Goal: Task Accomplishment & Management: Use online tool/utility

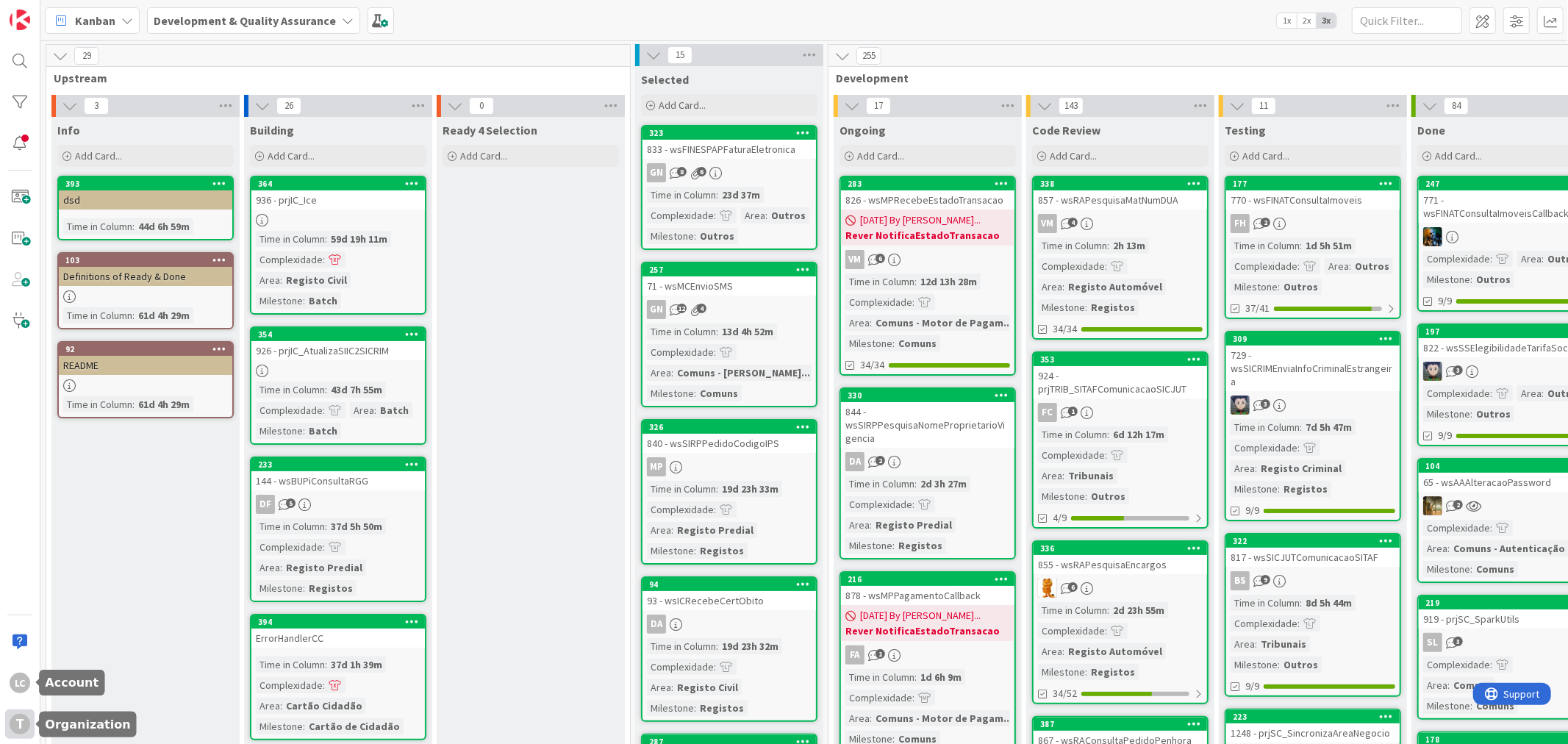
click at [16, 728] on div "T" at bounding box center [20, 725] width 21 height 21
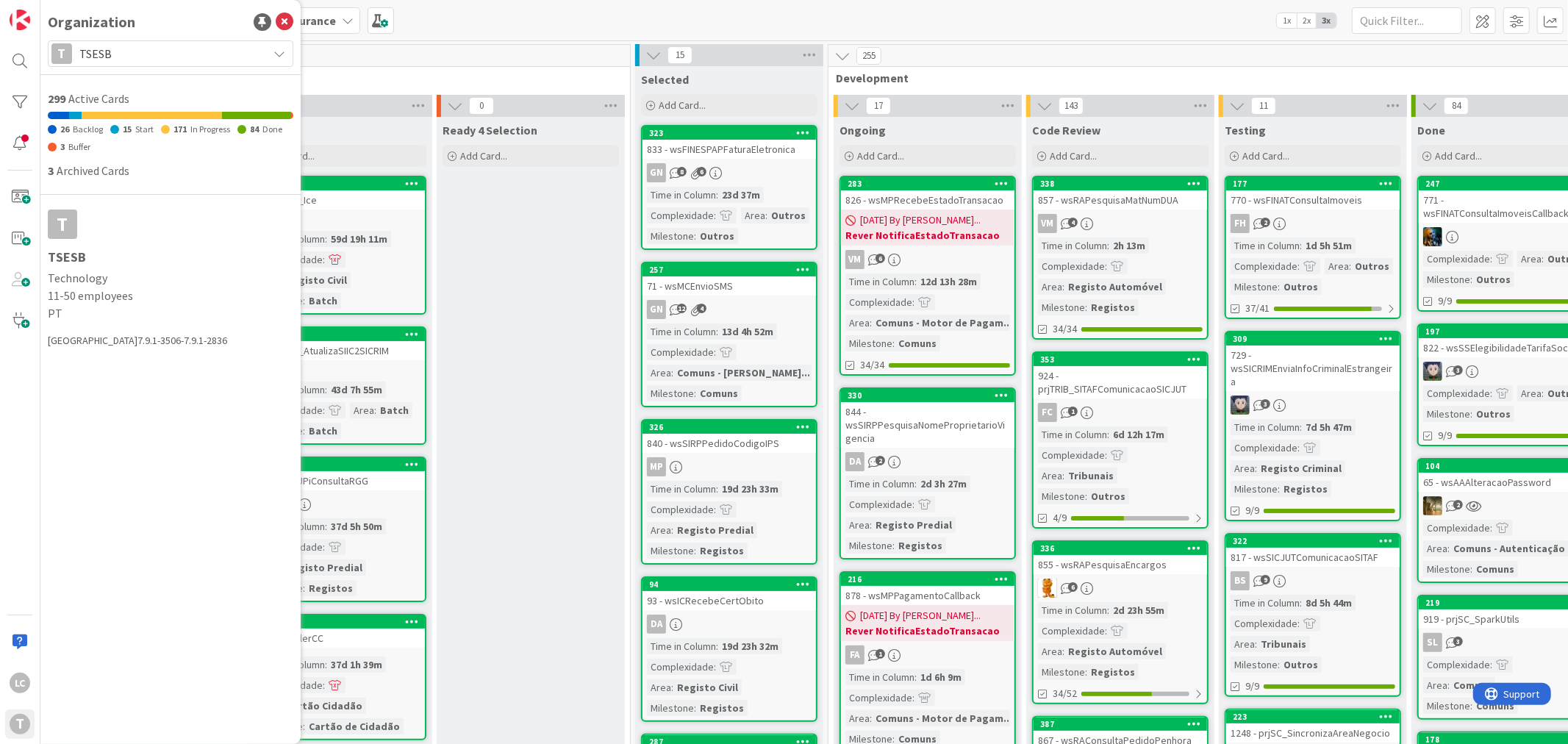
click at [155, 49] on span "TSESB" at bounding box center [170, 53] width 181 height 21
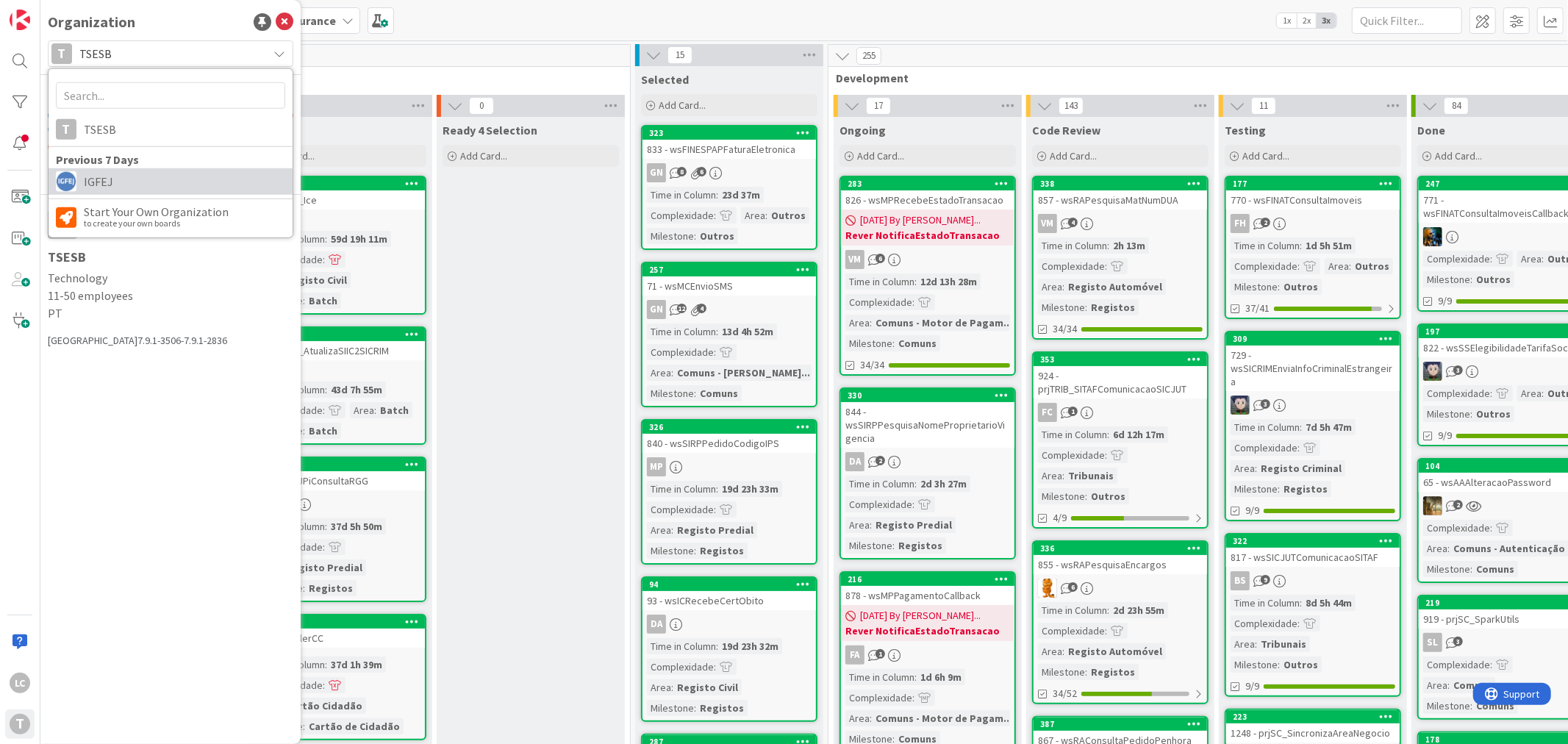
click at [162, 184] on span "IGFEJ" at bounding box center [185, 182] width 202 height 22
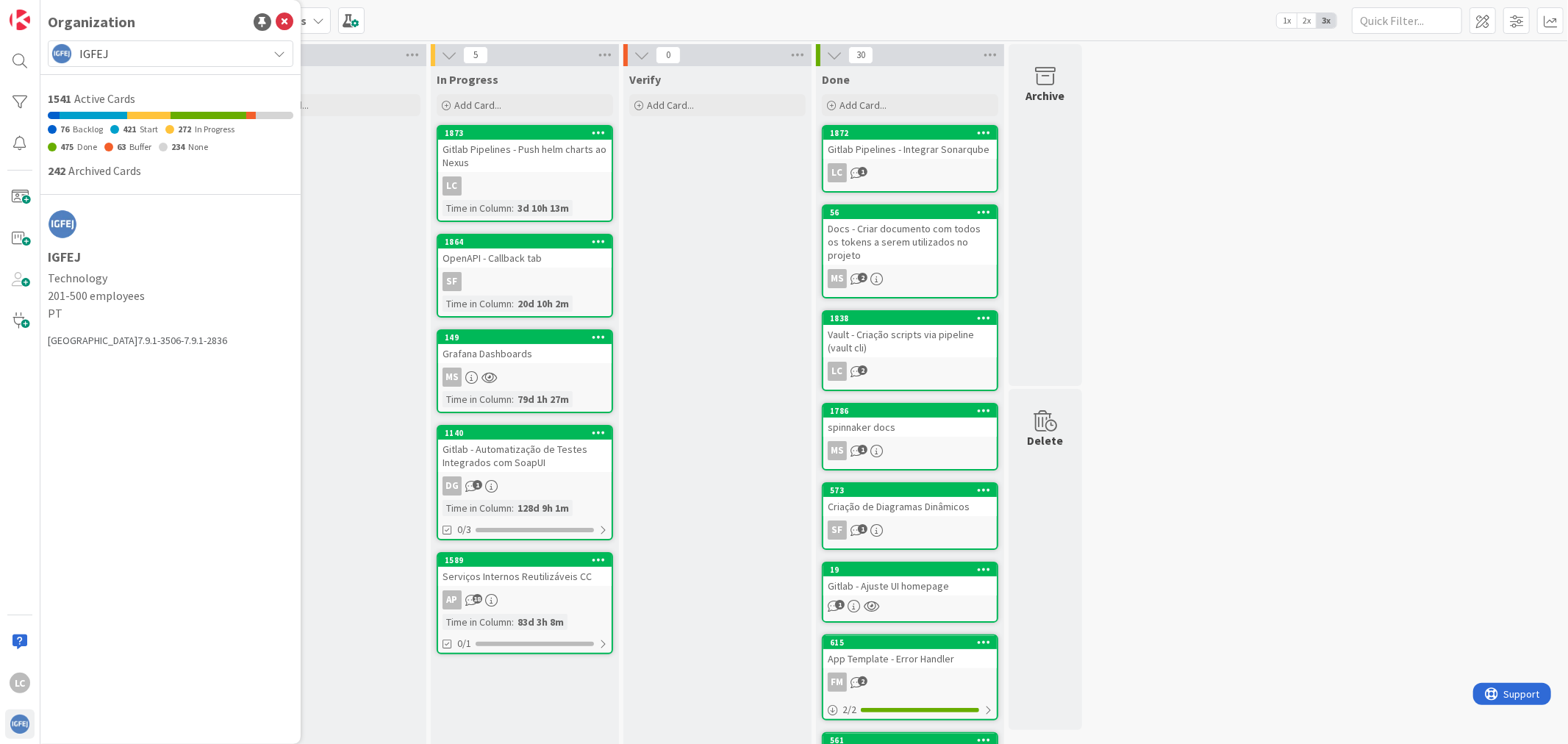
click at [347, 398] on div "To Do Add Card..." at bounding box center [332, 586] width 188 height 1040
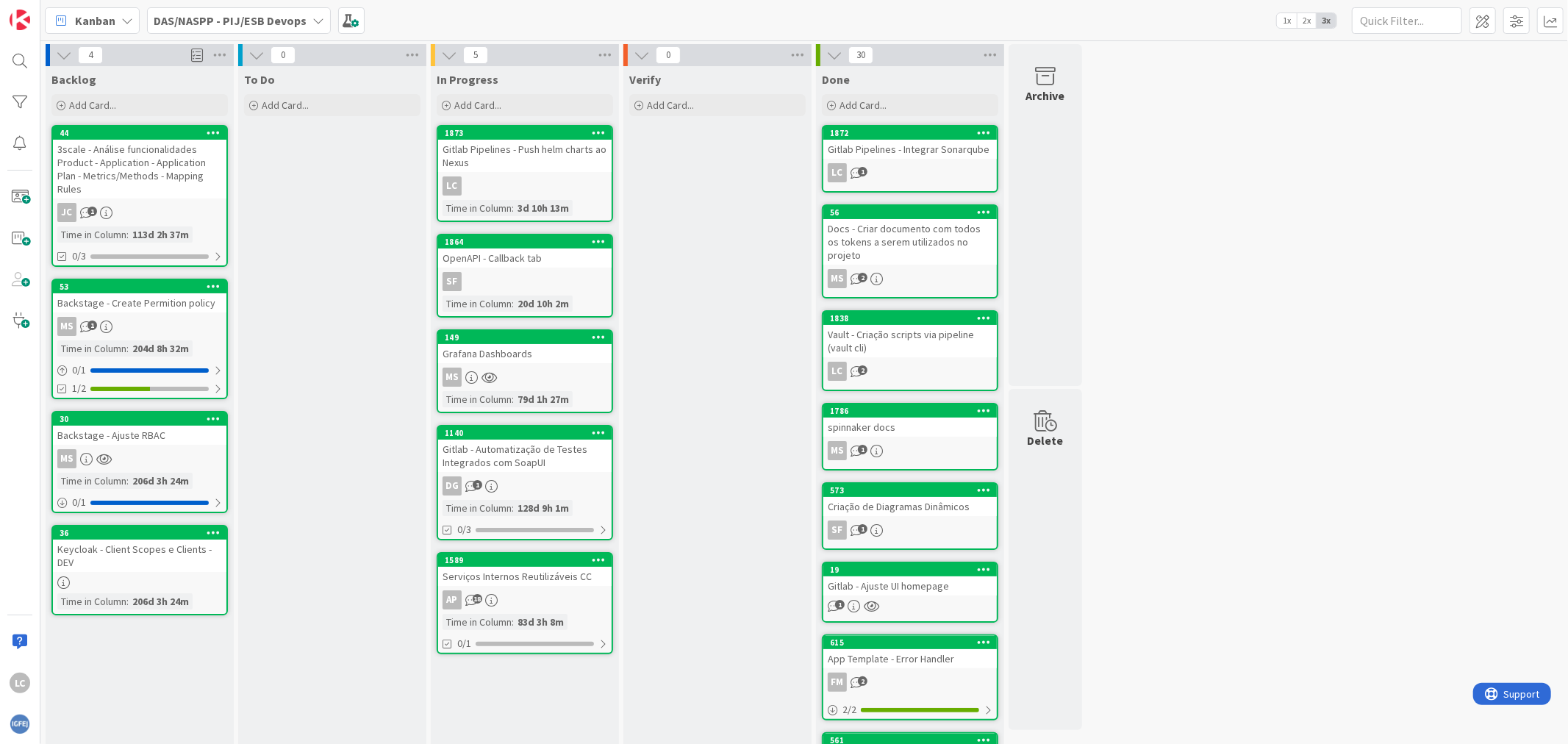
click at [292, 13] on b "DAS/NASPP - PIJ/ESB Devops" at bounding box center [230, 21] width 153 height 15
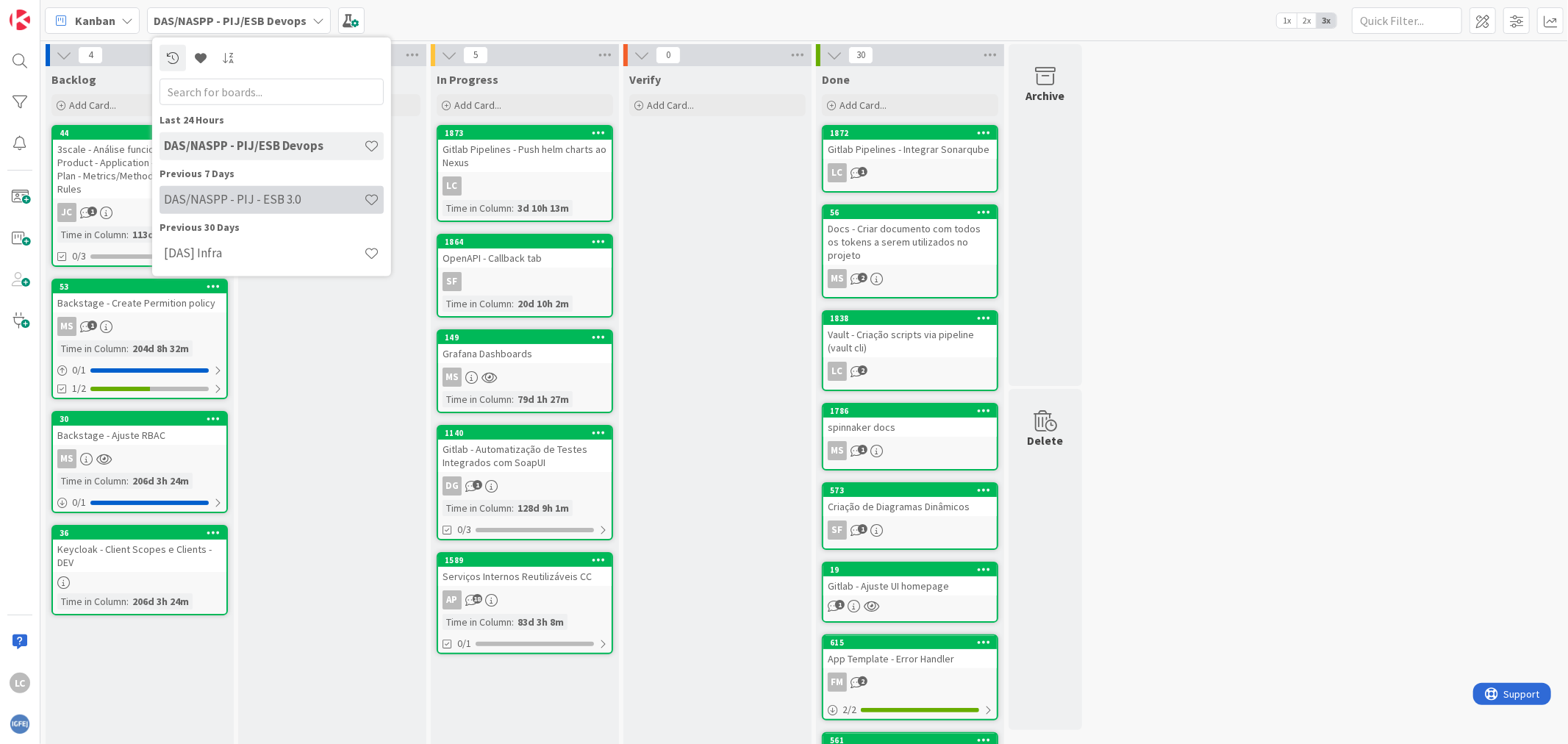
click at [287, 197] on h4 "DAS/NASPP - PIJ - ESB 3.0" at bounding box center [264, 200] width 200 height 15
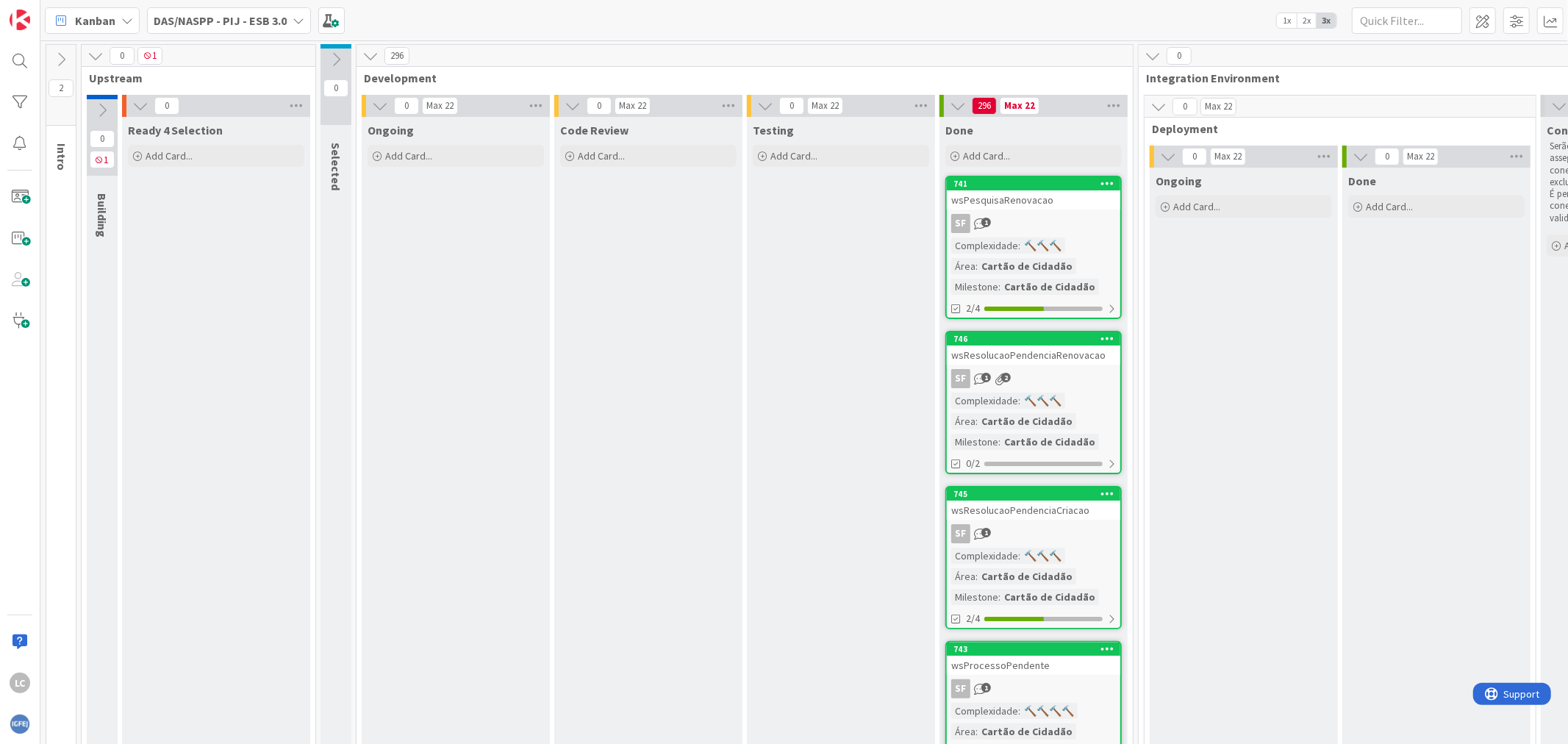
click at [239, 18] on b "DAS/NASPP - PIJ - ESB 3.0" at bounding box center [219, 21] width 133 height 15
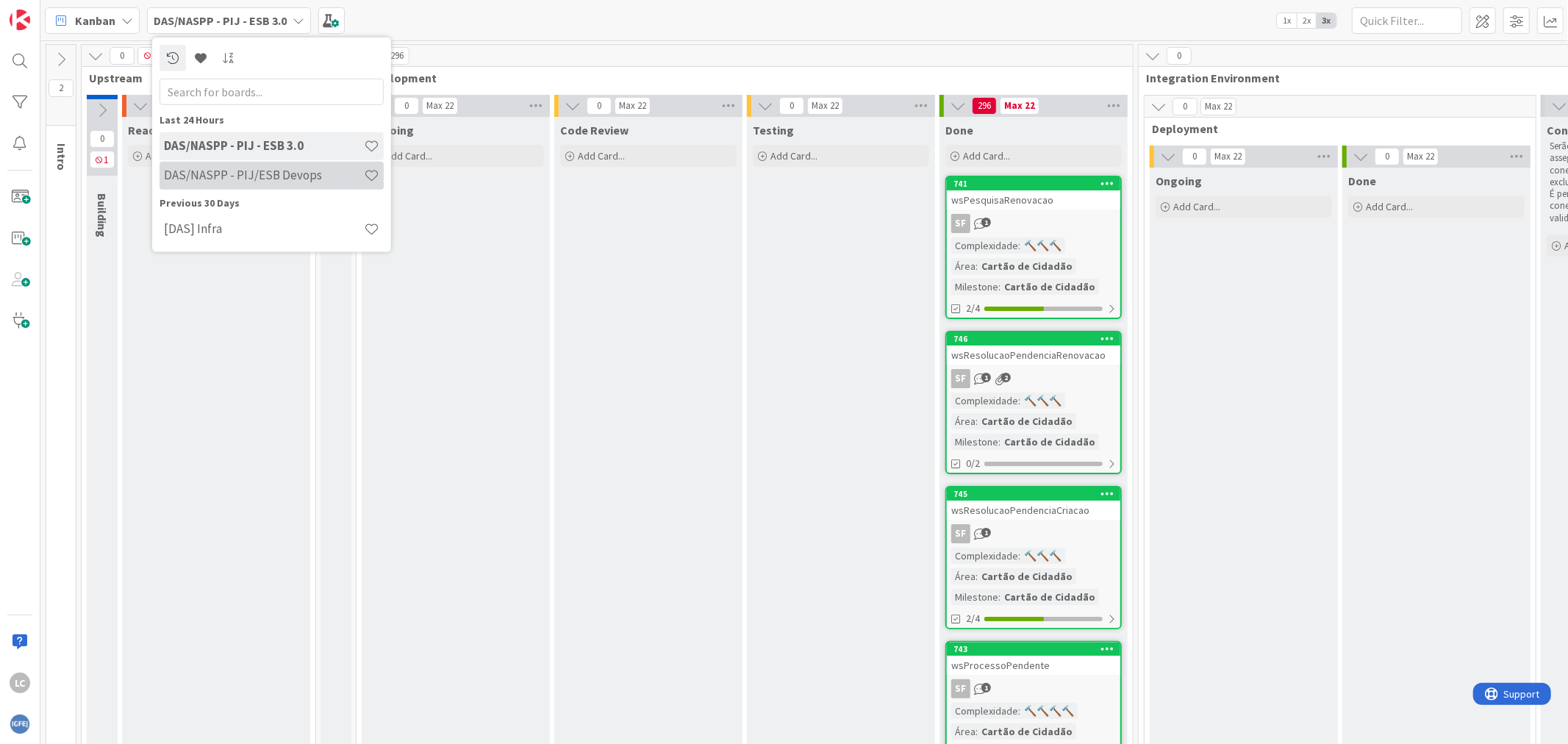
click at [245, 172] on h4 "DAS/NASPP - PIJ/ESB Devops" at bounding box center [264, 175] width 200 height 15
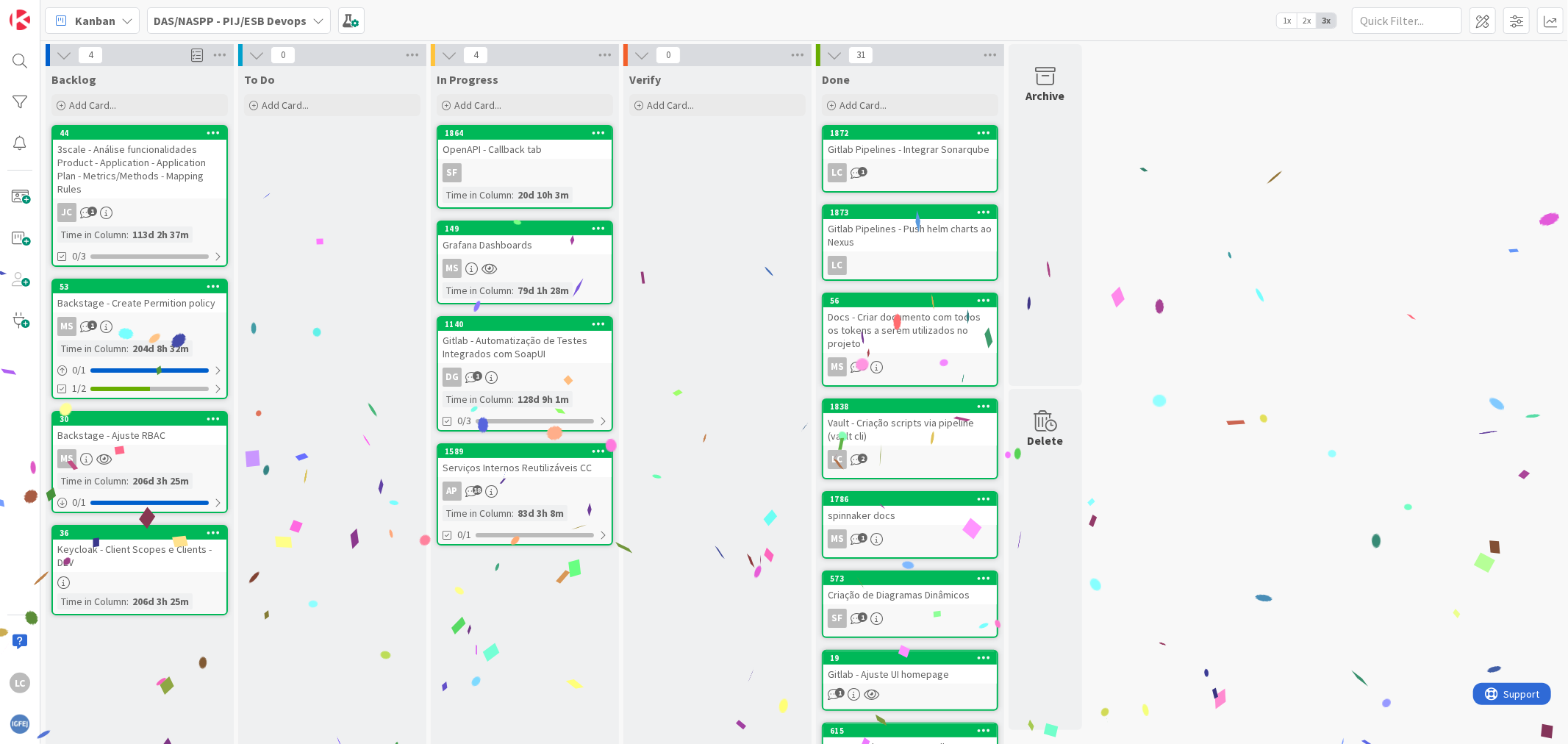
click at [930, 229] on div "Gitlab Pipelines - Push helm charts ao Nexus" at bounding box center [910, 235] width 173 height 33
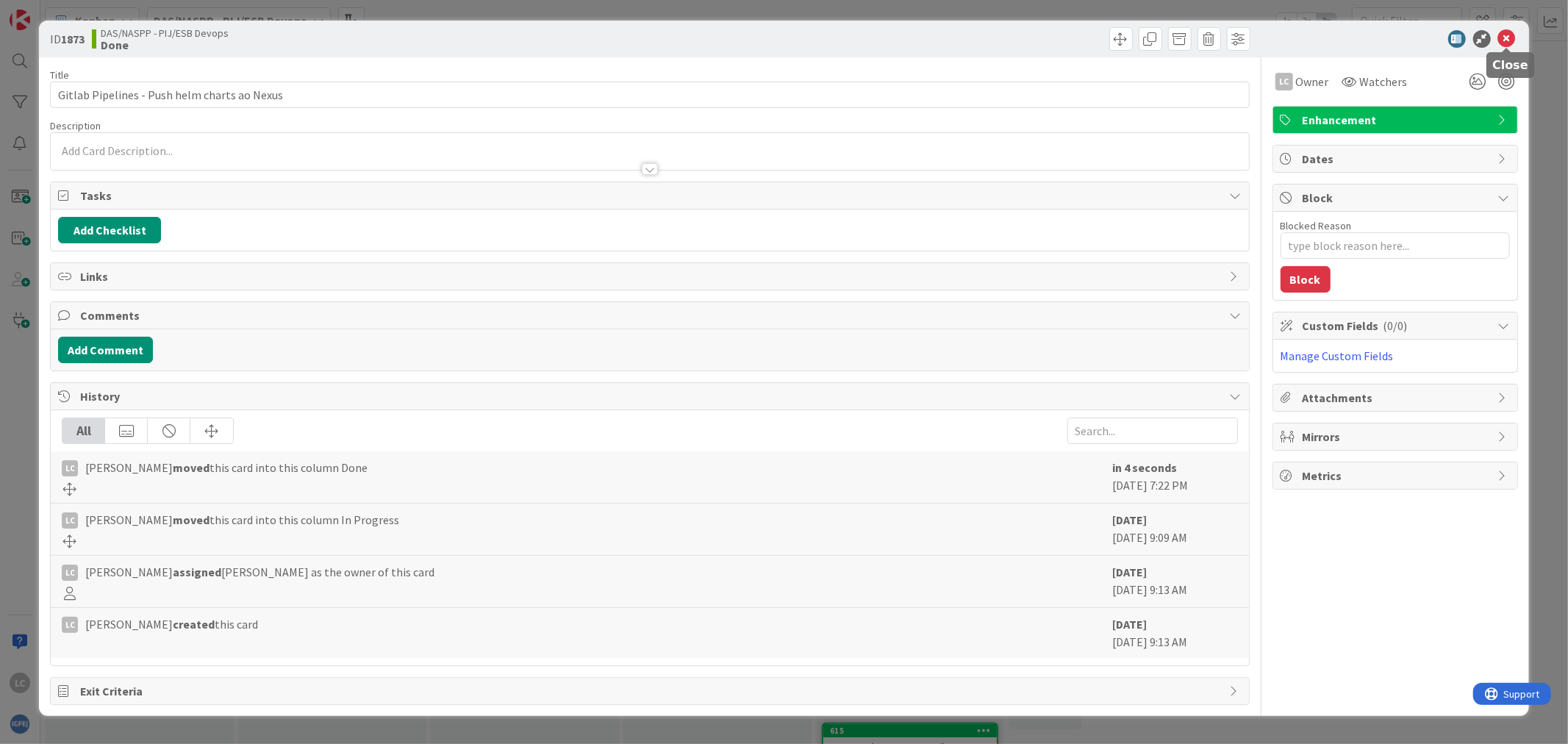
click at [1501, 36] on icon at bounding box center [1506, 39] width 18 height 18
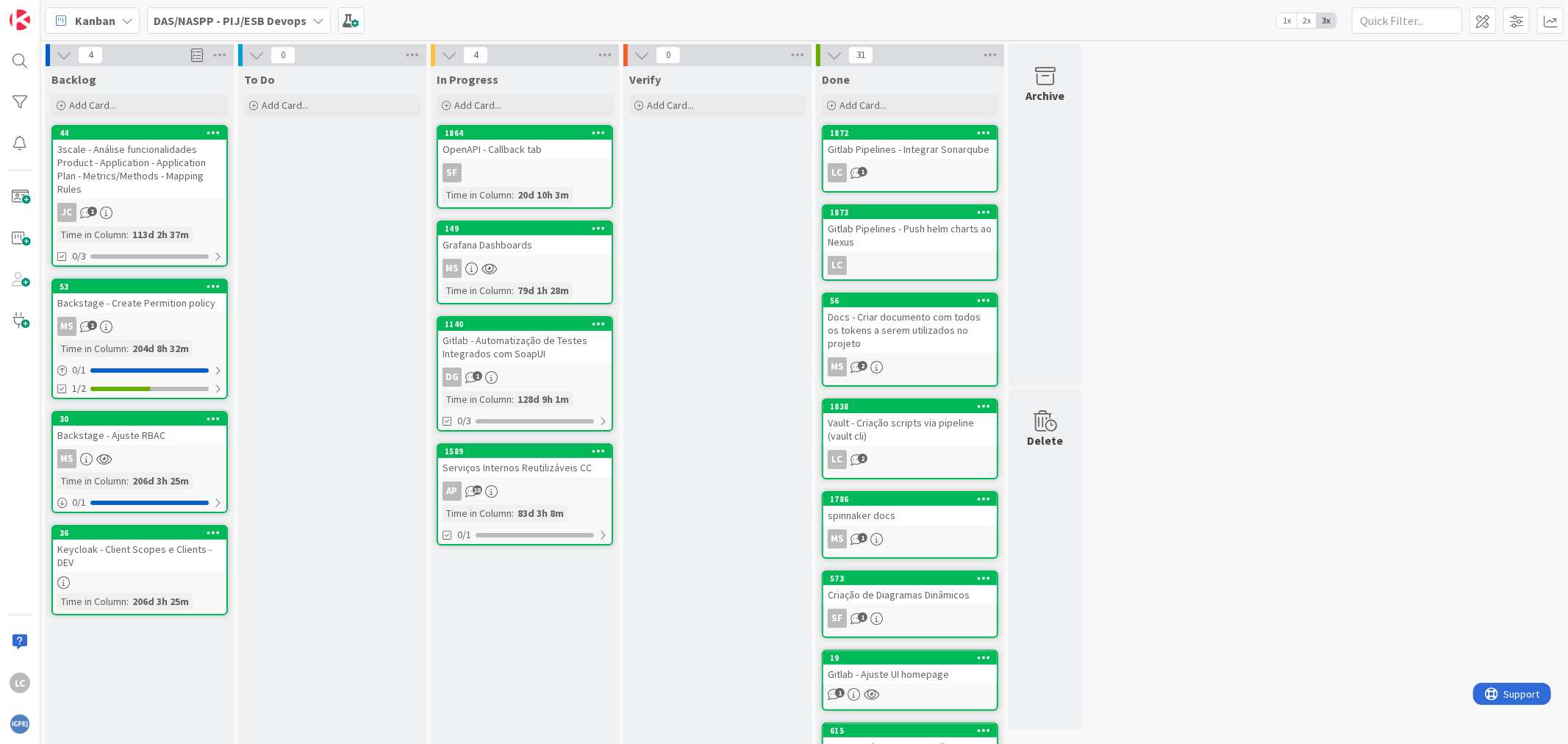
click at [935, 153] on div "Gitlab Pipelines - Integrar Sonarqube" at bounding box center [910, 149] width 173 height 19
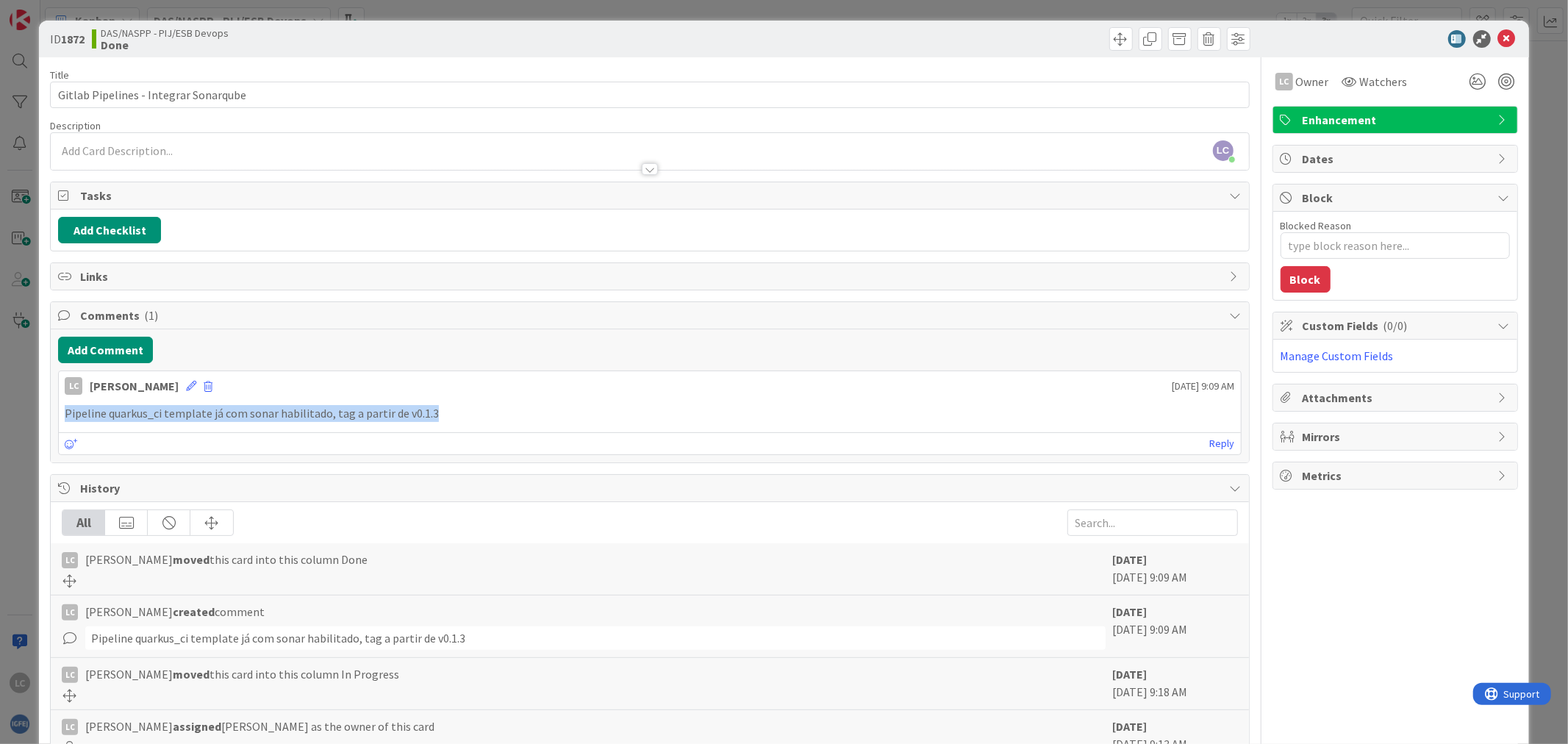
drag, startPoint x: 63, startPoint y: 419, endPoint x: 437, endPoint y: 419, distance: 374.0
click at [437, 419] on div "Pipeline quarkus_ci template já com sonar habilitado, tag a partir de v0.1.3" at bounding box center [649, 413] width 1181 height 29
copy p "Pipeline quarkus_ci template já com sonar habilitado, tag a partir de v0.1.3"
click at [1498, 38] on icon at bounding box center [1506, 39] width 18 height 18
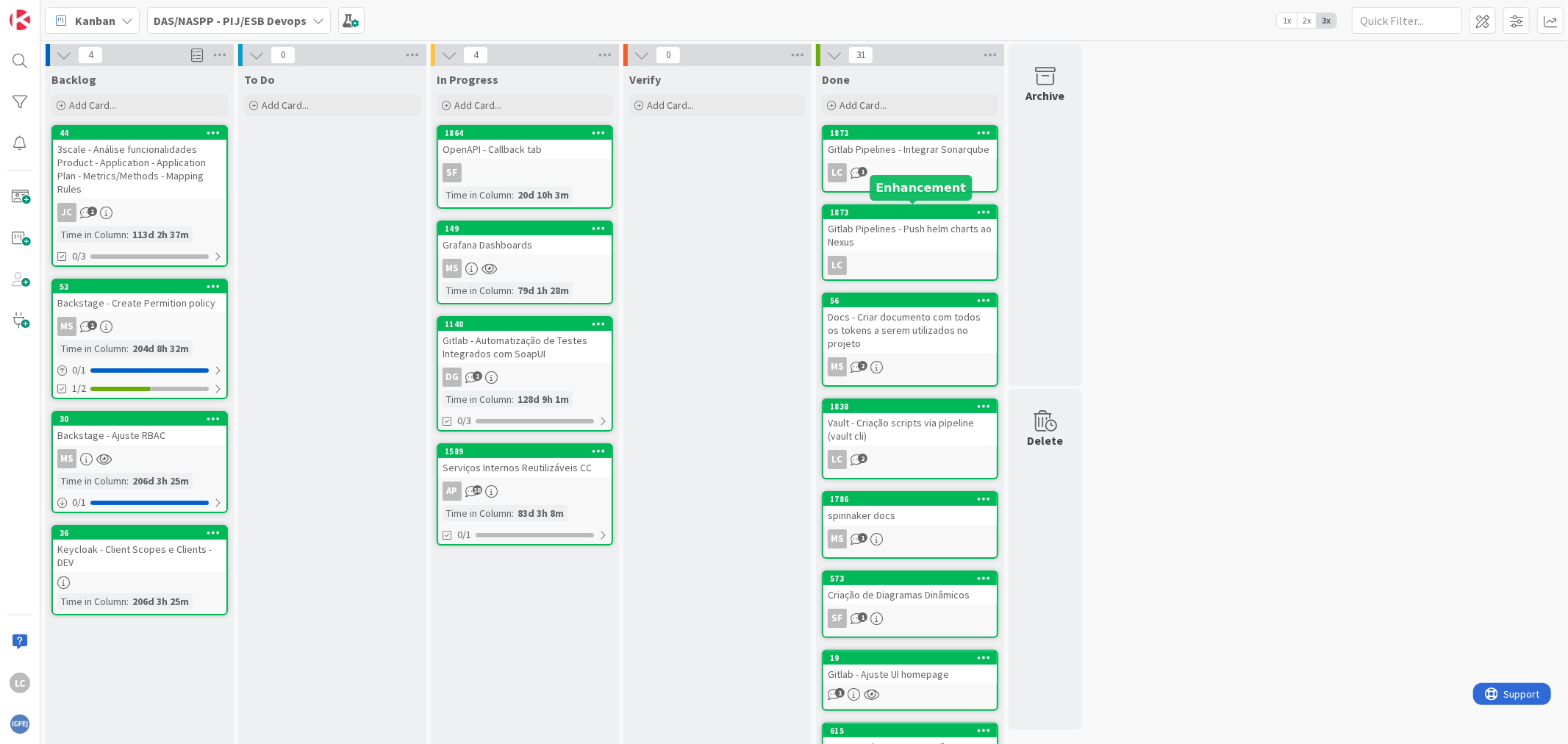
click at [930, 224] on div "Gitlab Pipelines - Push helm charts ao Nexus" at bounding box center [910, 235] width 173 height 33
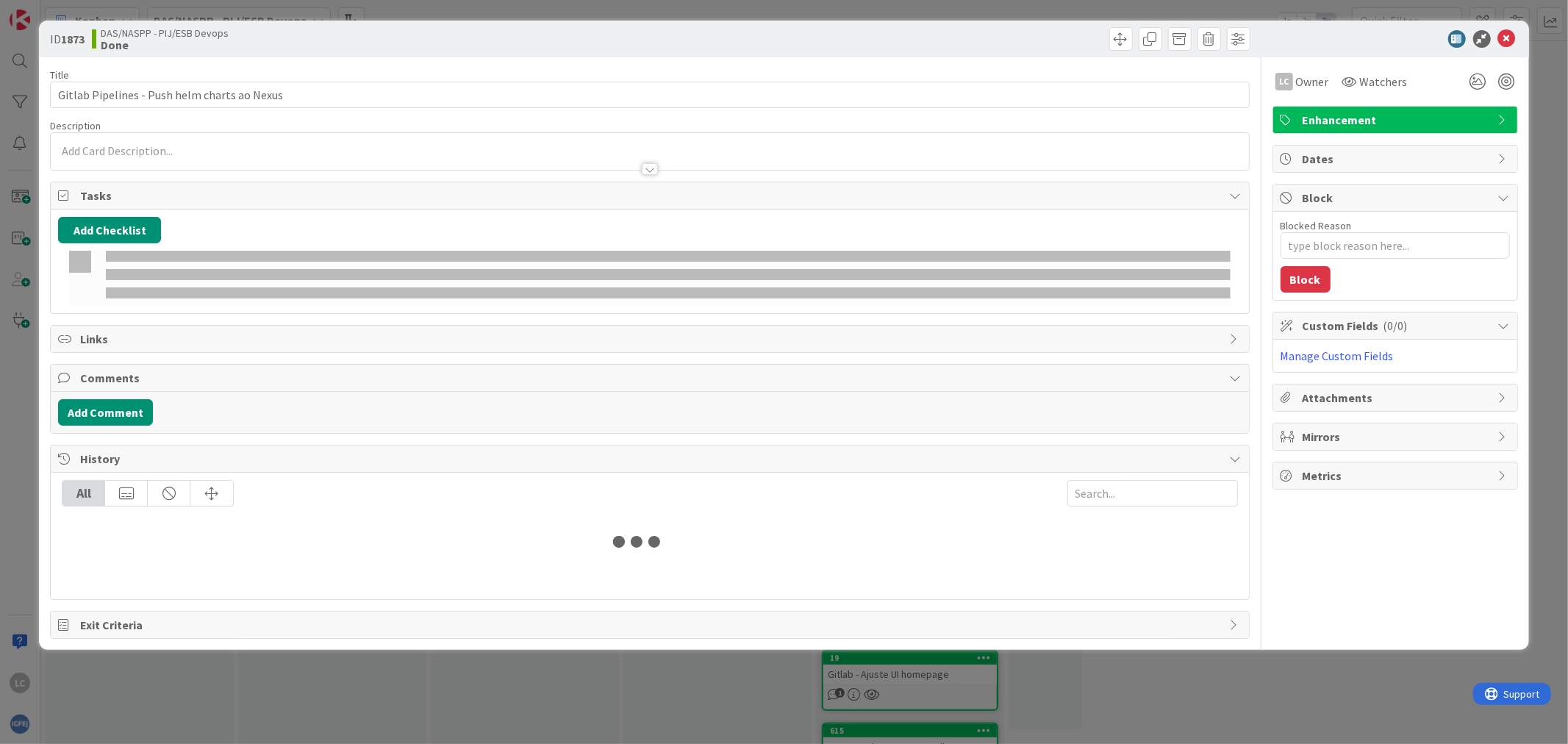
type textarea "x"
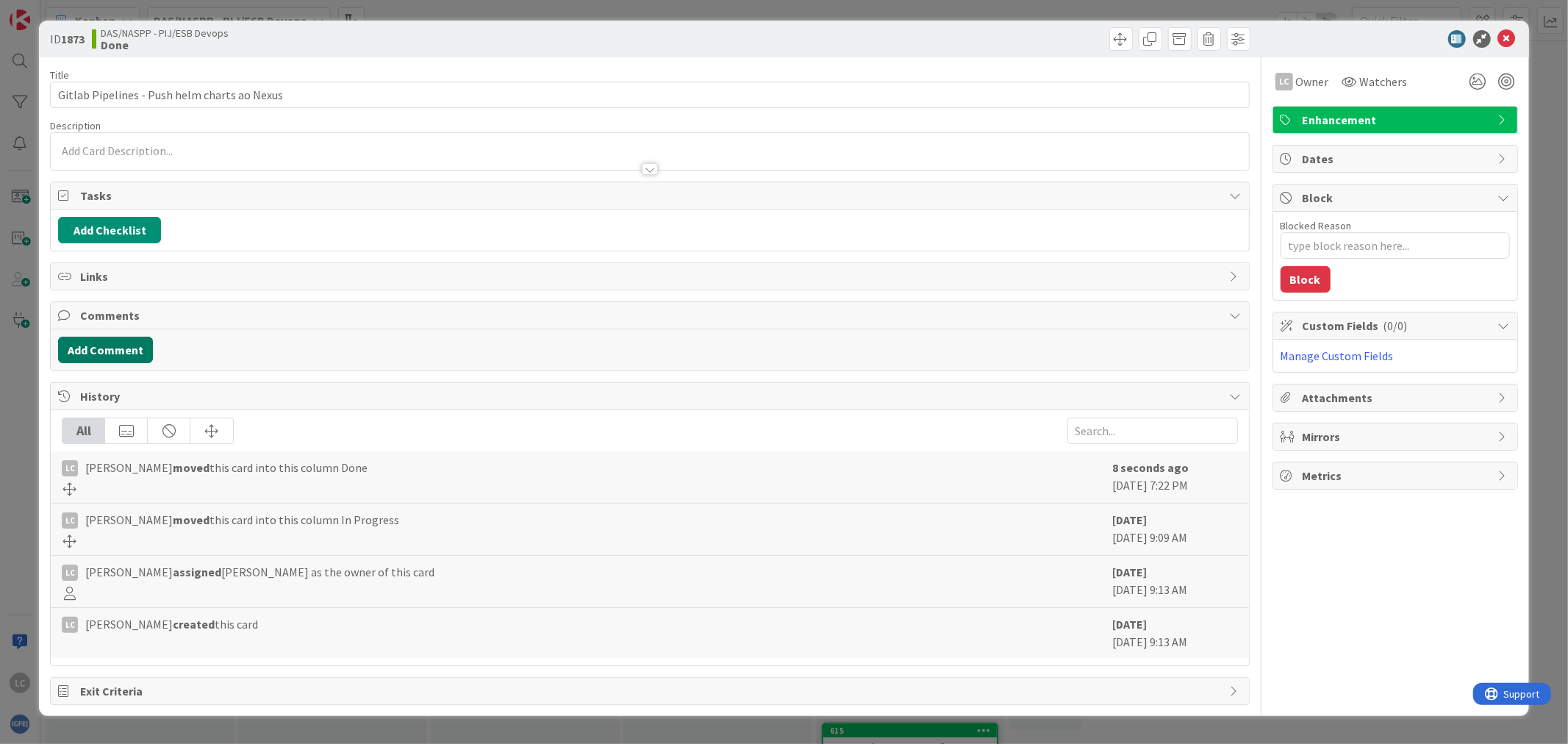
click at [122, 340] on button "Add Comment" at bounding box center [105, 350] width 95 height 27
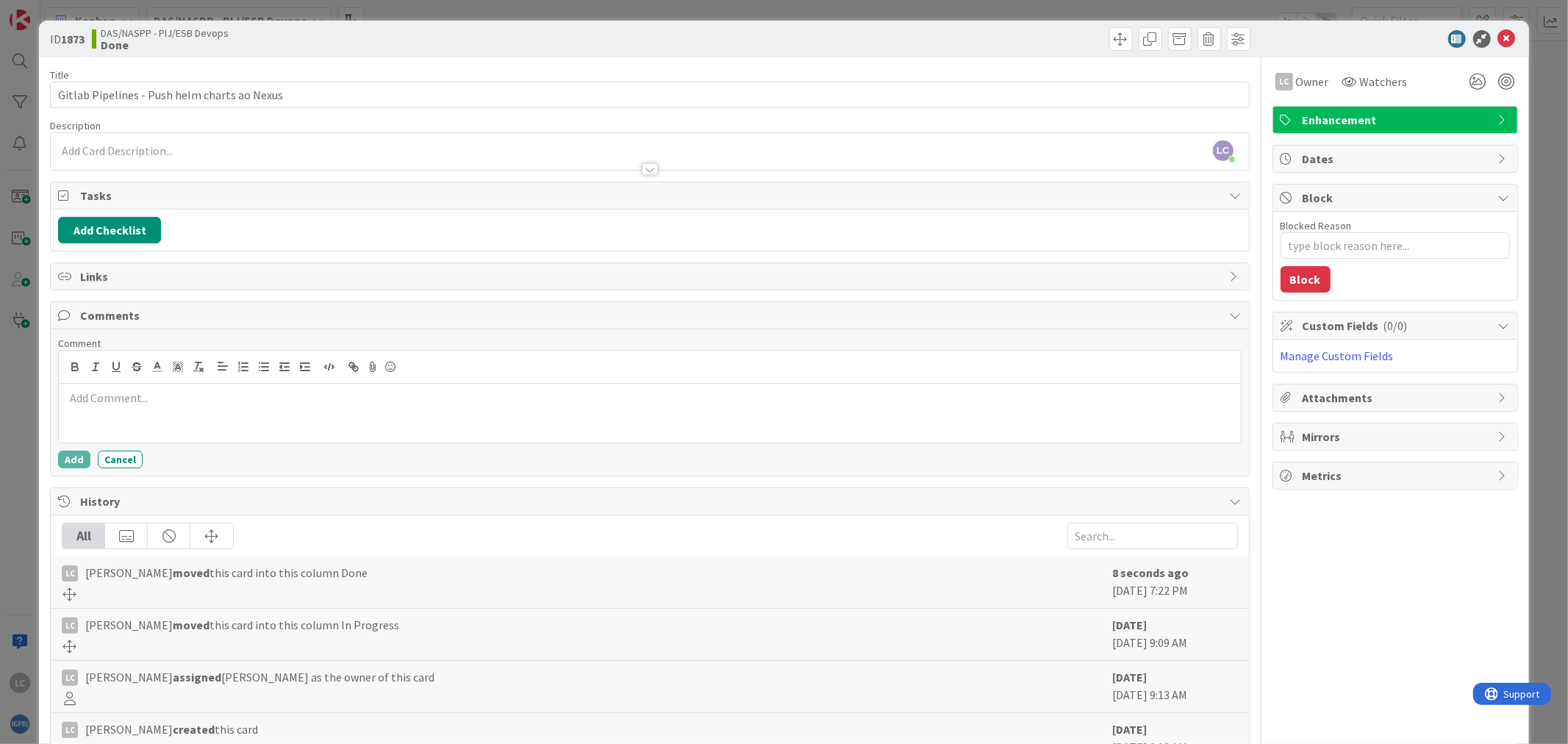
click at [177, 392] on p at bounding box center [649, 398] width 1169 height 17
click at [247, 400] on p "Pipeline quarkus_ci template já com sonar habilitado, tag a partir de v0.1.3" at bounding box center [649, 398] width 1169 height 17
click at [268, 398] on p "Pipeline quarkus_ci template já com sonar habilitado, tag a partir de v0.1.3" at bounding box center [649, 398] width 1169 height 17
drag, startPoint x: 245, startPoint y: 400, endPoint x: 323, endPoint y: 397, distance: 78.1
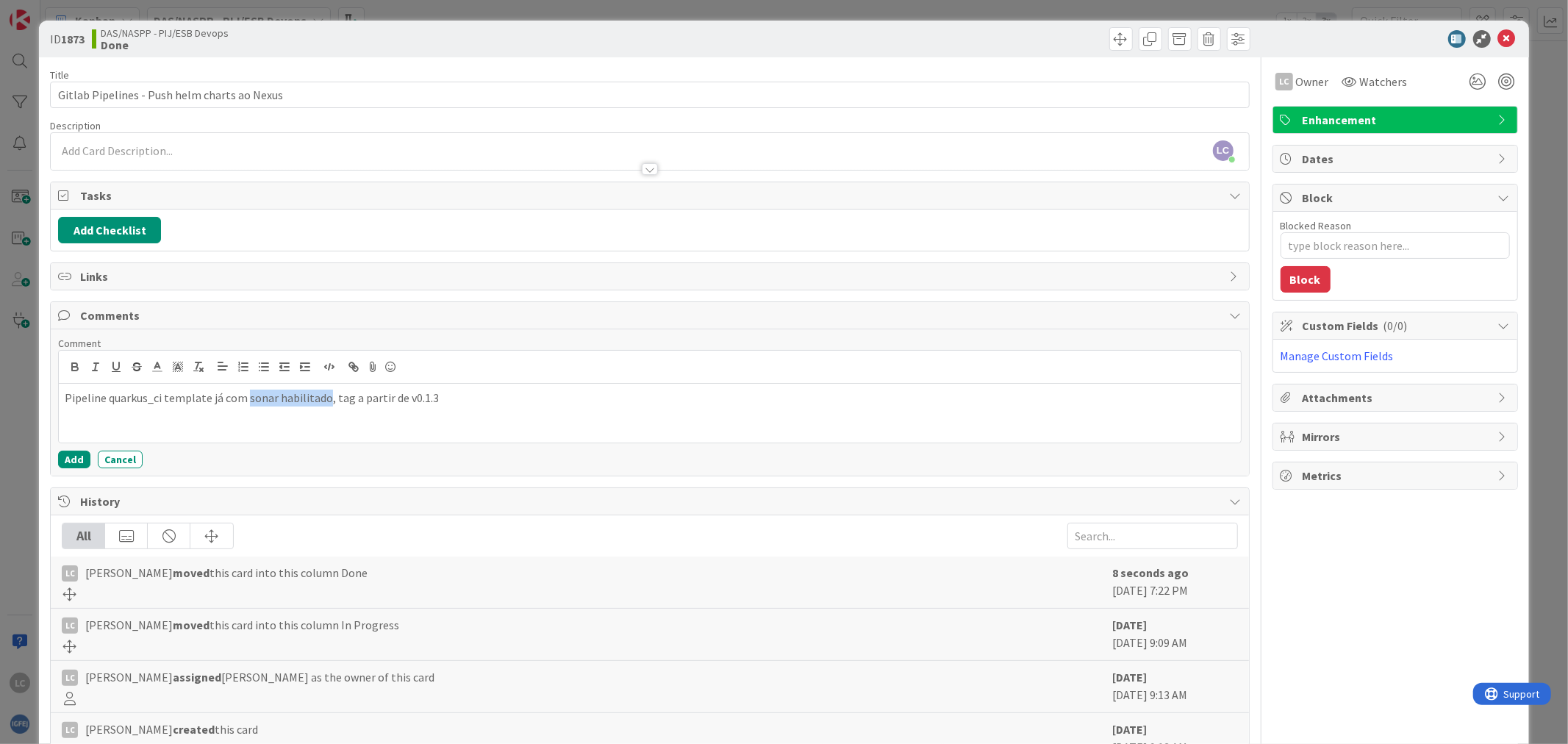
click at [323, 397] on p "Pipeline quarkus_ci template já com sonar habilitado, tag a partir de v0.1.3" at bounding box center [649, 398] width 1169 height 17
click at [636, 407] on div "Pipeline quarkus_ci template [PERSON_NAME] com [PERSON_NAME] push ao nexus (rep…" at bounding box center [649, 412] width 1181 height 59
click at [70, 467] on button "Add" at bounding box center [74, 460] width 33 height 18
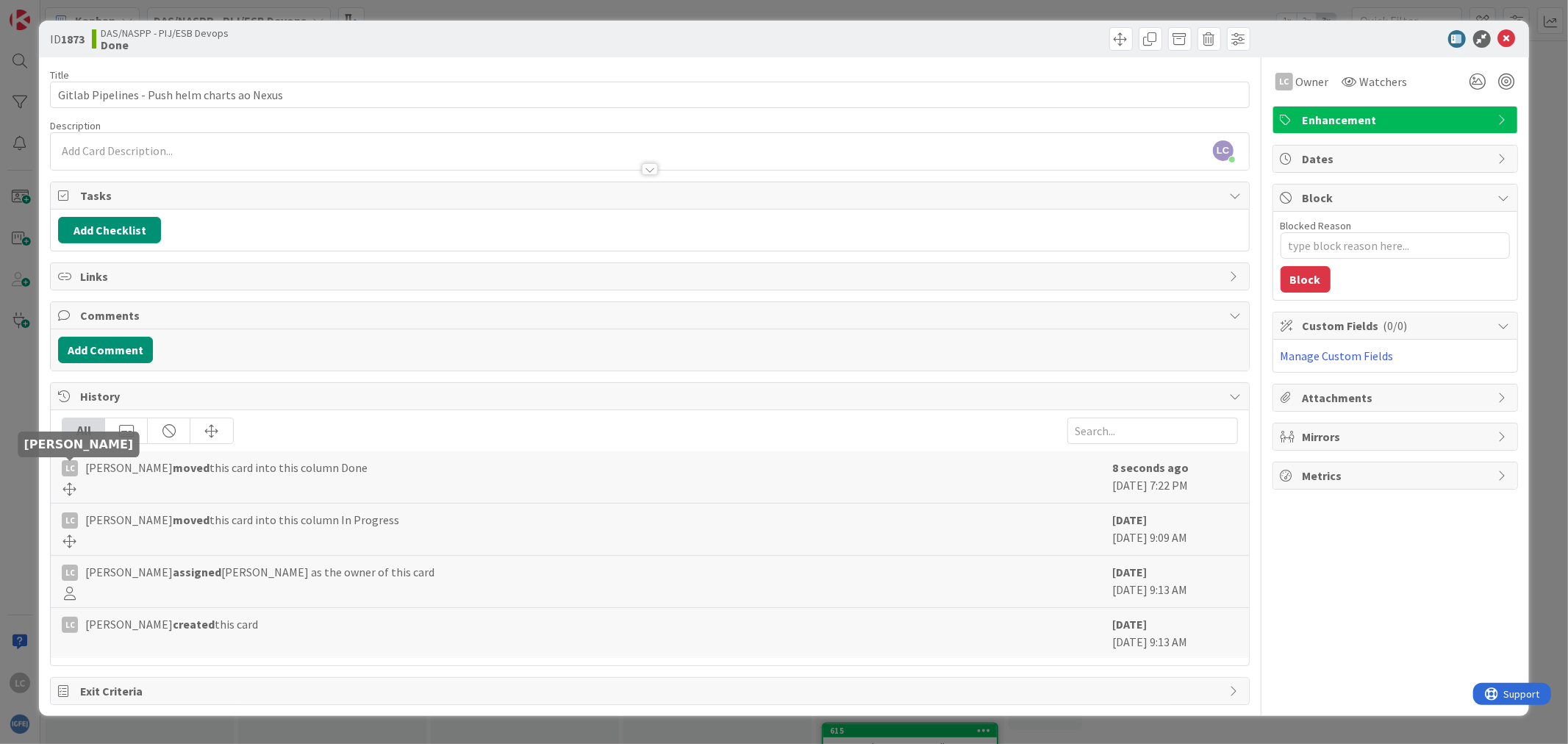
type textarea "x"
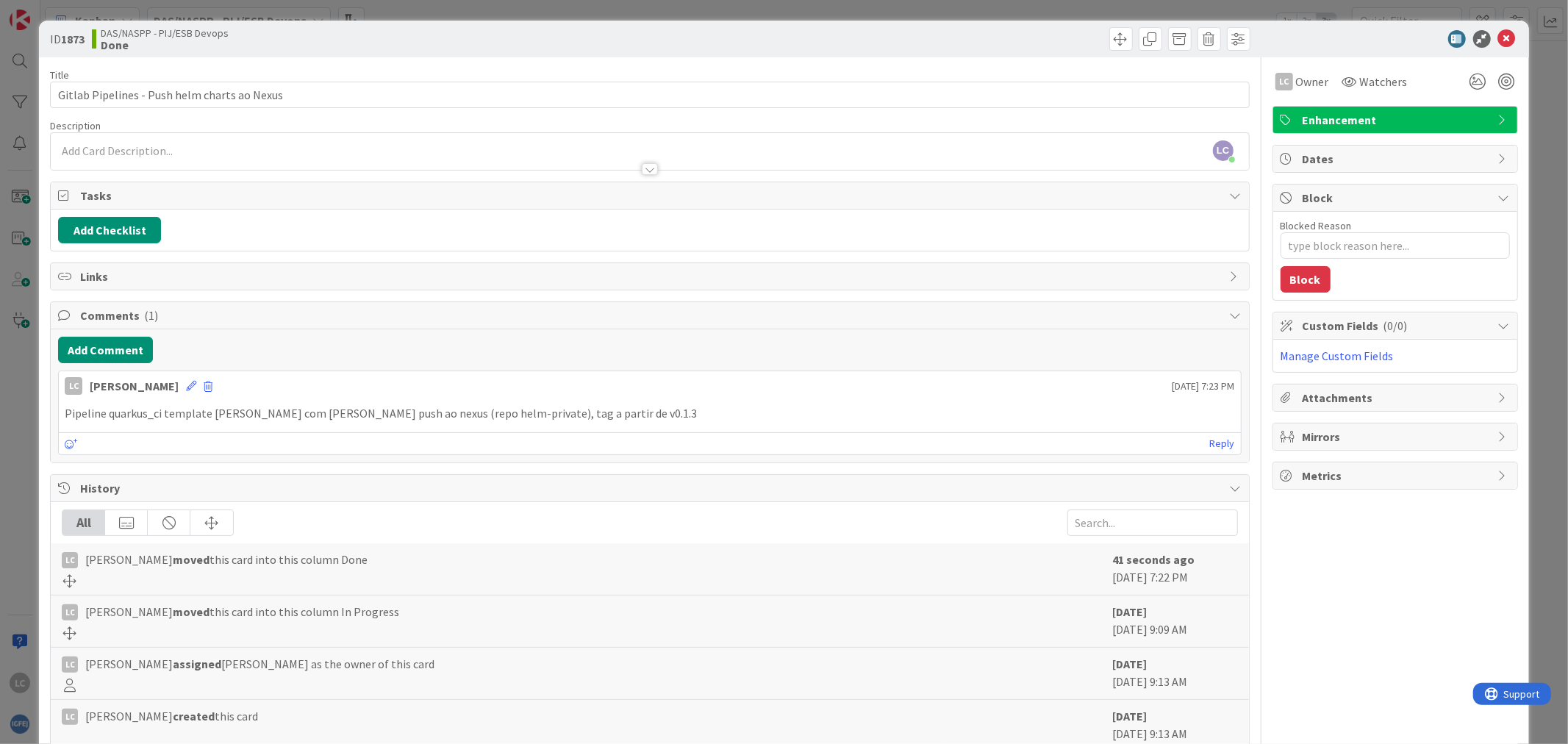
click at [22, 478] on div "ID 1873 DAS/NASPP - PIJ/ESB Devops Done Title 44 / 128 Gitlab Pipelines - Push …" at bounding box center [784, 372] width 1568 height 744
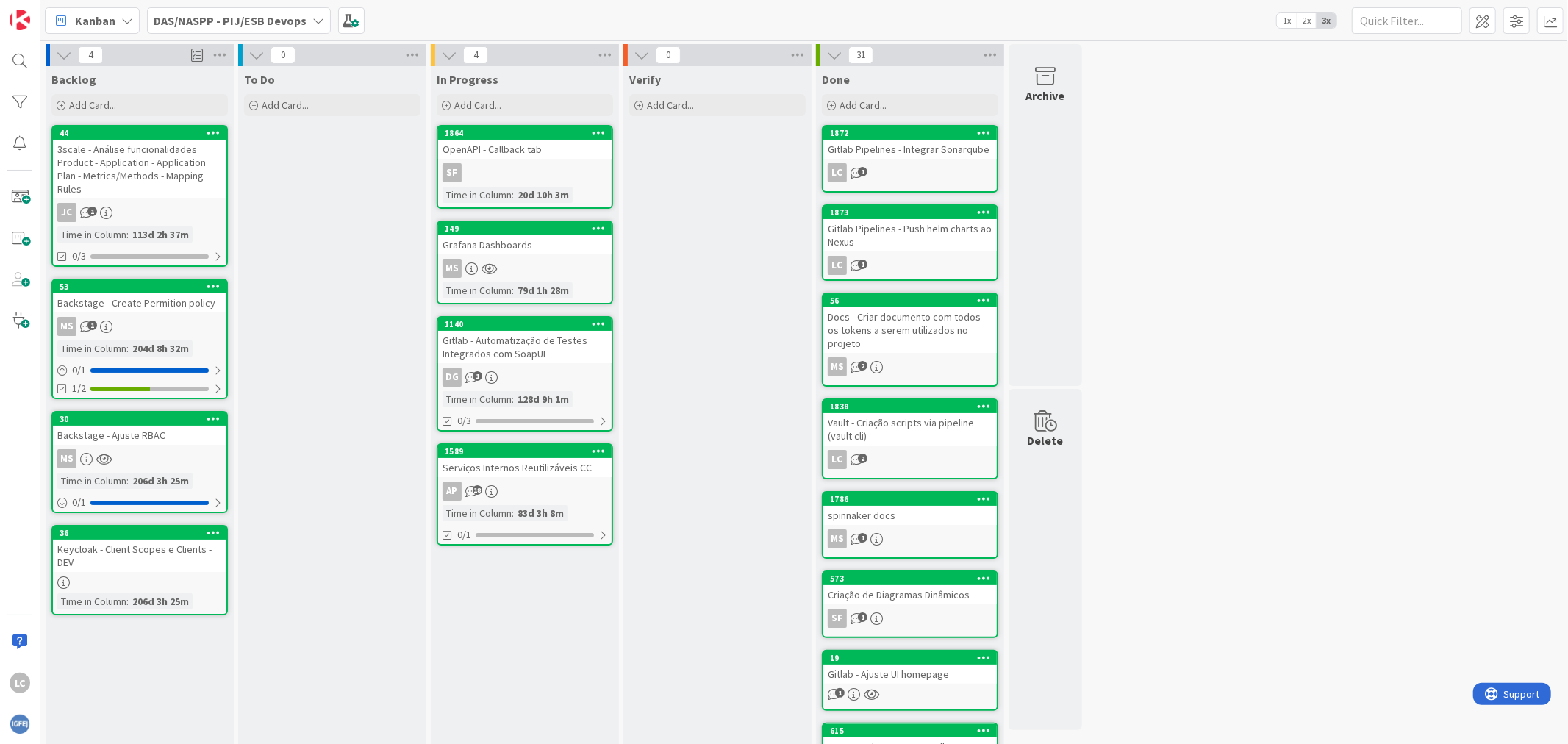
click at [709, 461] on div "Verify Add Card..." at bounding box center [718, 572] width 188 height 1012
click at [701, 313] on div "Verify Add Card..." at bounding box center [718, 572] width 188 height 1012
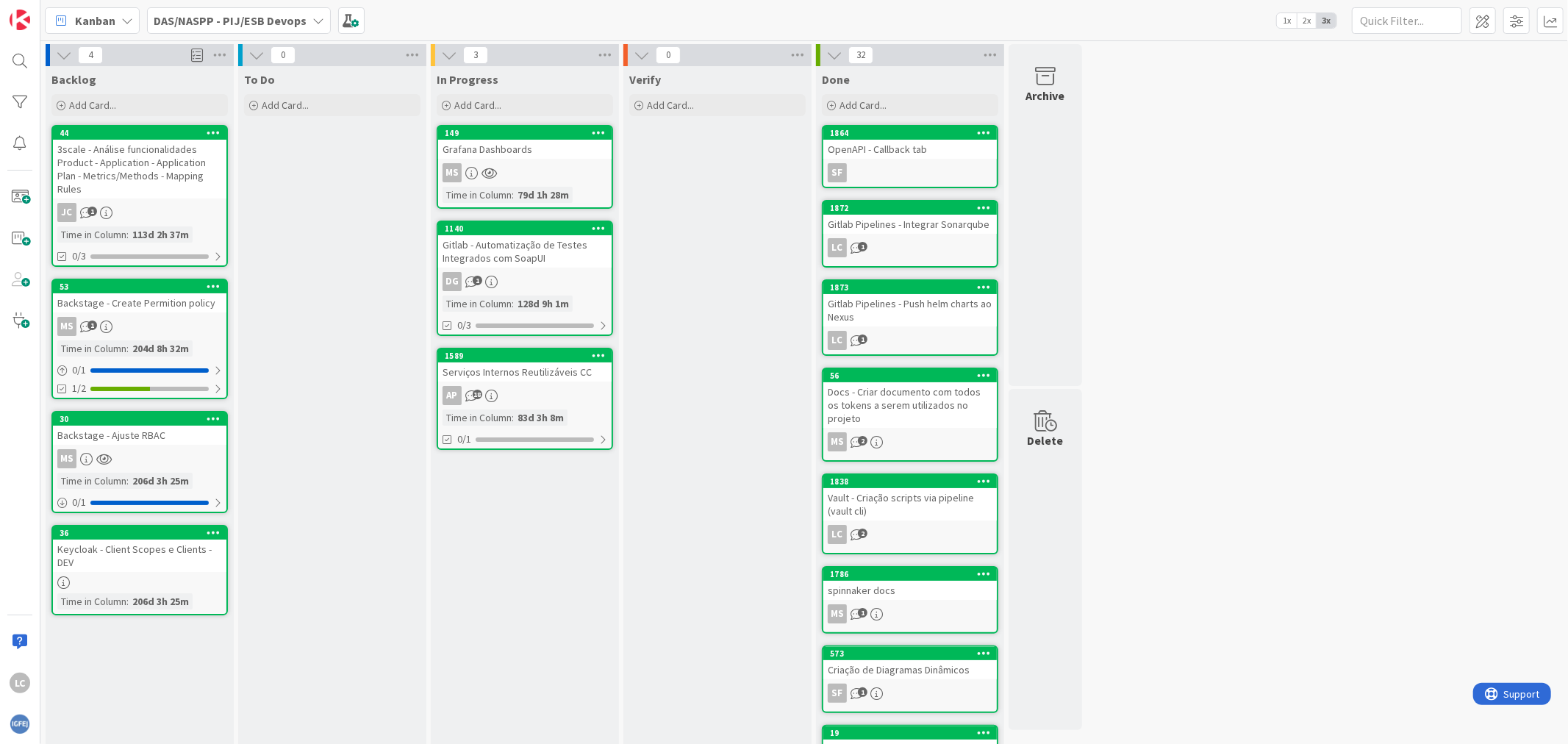
click at [688, 387] on div "Verify Add Card..." at bounding box center [718, 554] width 188 height 976
drag, startPoint x: 649, startPoint y: 317, endPoint x: 698, endPoint y: 285, distance: 58.5
click at [655, 314] on div "Verify Add Card..." at bounding box center [718, 554] width 188 height 976
drag, startPoint x: 340, startPoint y: 257, endPoint x: 622, endPoint y: 673, distance: 502.6
click at [343, 260] on div "To Do Add Card..." at bounding box center [332, 554] width 188 height 976
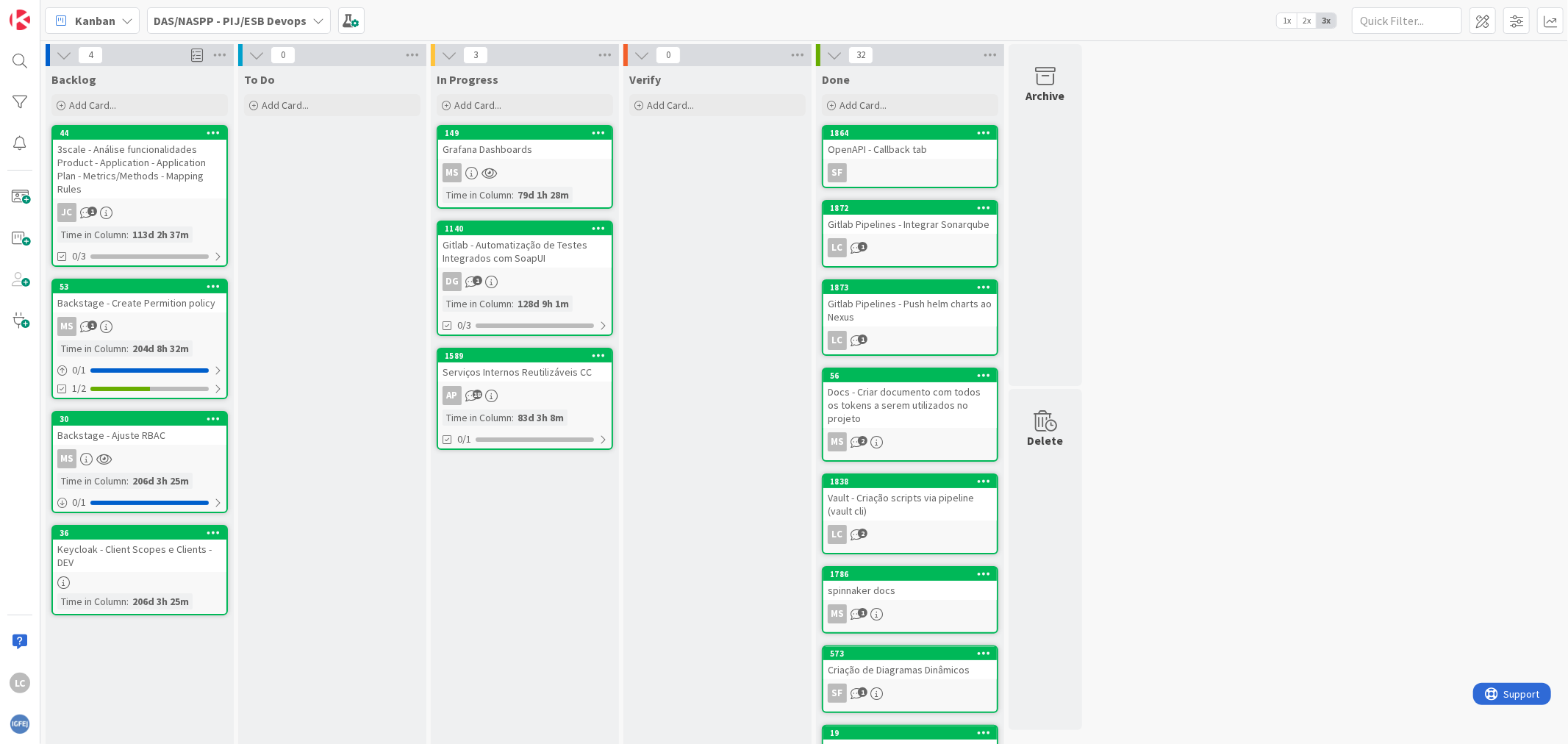
click at [739, 610] on div "Verify Add Card..." at bounding box center [718, 554] width 188 height 976
drag, startPoint x: 684, startPoint y: 238, endPoint x: 694, endPoint y: 260, distance: 24.2
click at [684, 238] on div "Verify Add Card..." at bounding box center [718, 554] width 188 height 976
